Goal: Contribute content

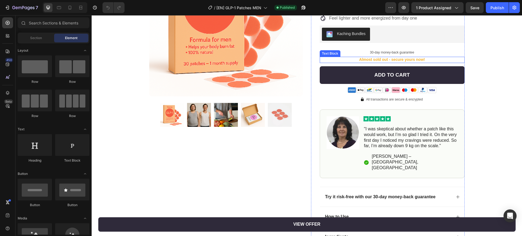
scroll to position [136, 0]
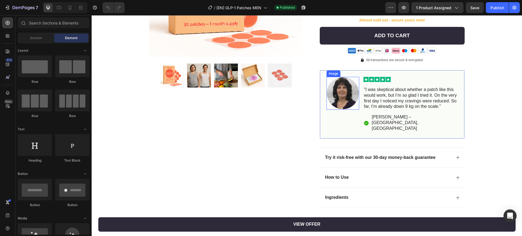
click at [348, 96] on img at bounding box center [342, 93] width 33 height 33
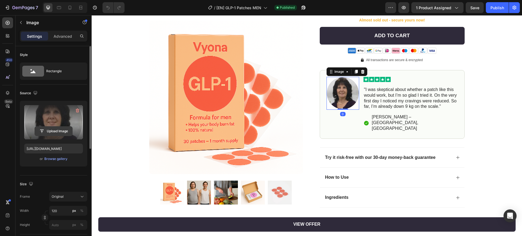
click at [56, 128] on input "file" at bounding box center [53, 131] width 37 height 9
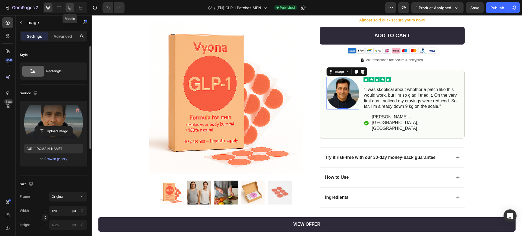
click at [66, 6] on div at bounding box center [69, 7] width 9 height 9
type input "[URL][DOMAIN_NAME]"
type input "60"
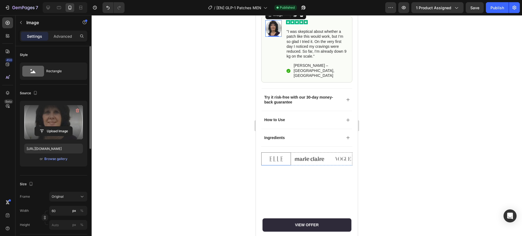
scroll to position [179, 0]
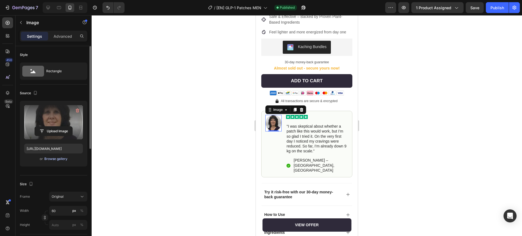
click at [57, 160] on div "Browse gallery" at bounding box center [55, 159] width 23 height 5
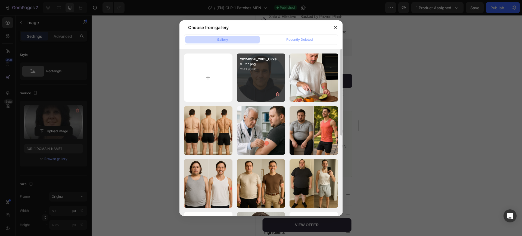
click at [261, 83] on div "20250928_2003_Cirkelv...z7.png 2141.96 kb" at bounding box center [261, 78] width 49 height 49
type input "[URL][DOMAIN_NAME]"
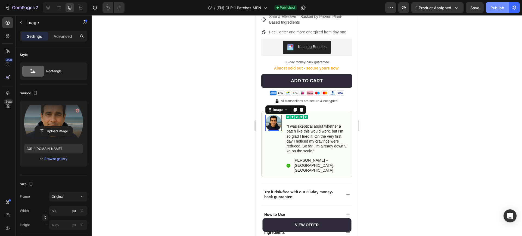
click at [500, 7] on div "Publish" at bounding box center [497, 8] width 14 height 6
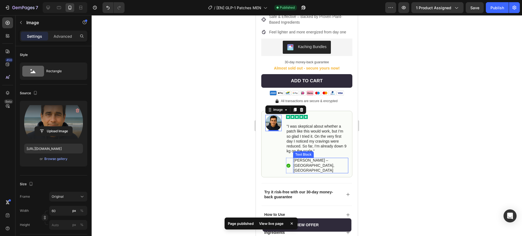
click at [311, 158] on p "[PERSON_NAME] – [GEOGRAPHIC_DATA], [GEOGRAPHIC_DATA]" at bounding box center [320, 165] width 54 height 15
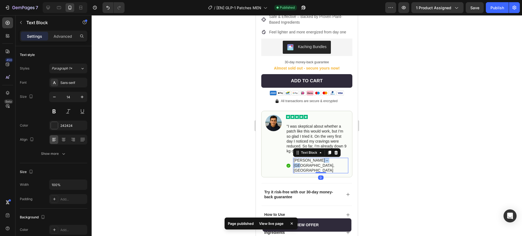
click at [311, 158] on p "[PERSON_NAME] – [GEOGRAPHIC_DATA], [GEOGRAPHIC_DATA]" at bounding box center [320, 165] width 54 height 15
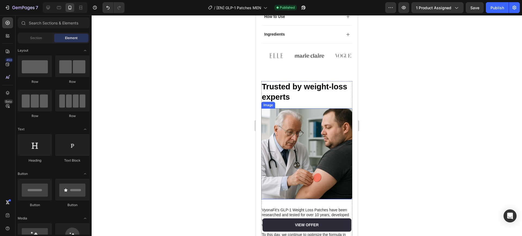
click at [330, 142] on img at bounding box center [306, 153] width 91 height 91
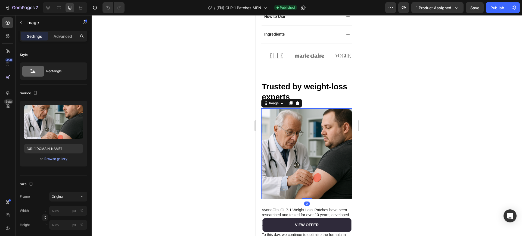
scroll to position [134, 0]
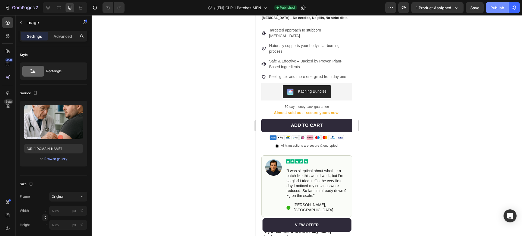
click at [494, 12] on button "Publish" at bounding box center [497, 7] width 23 height 11
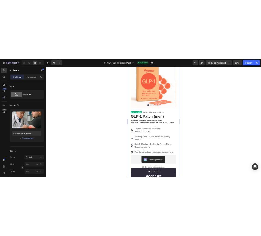
scroll to position [0, 0]
